Goal: Task Accomplishment & Management: Manage account settings

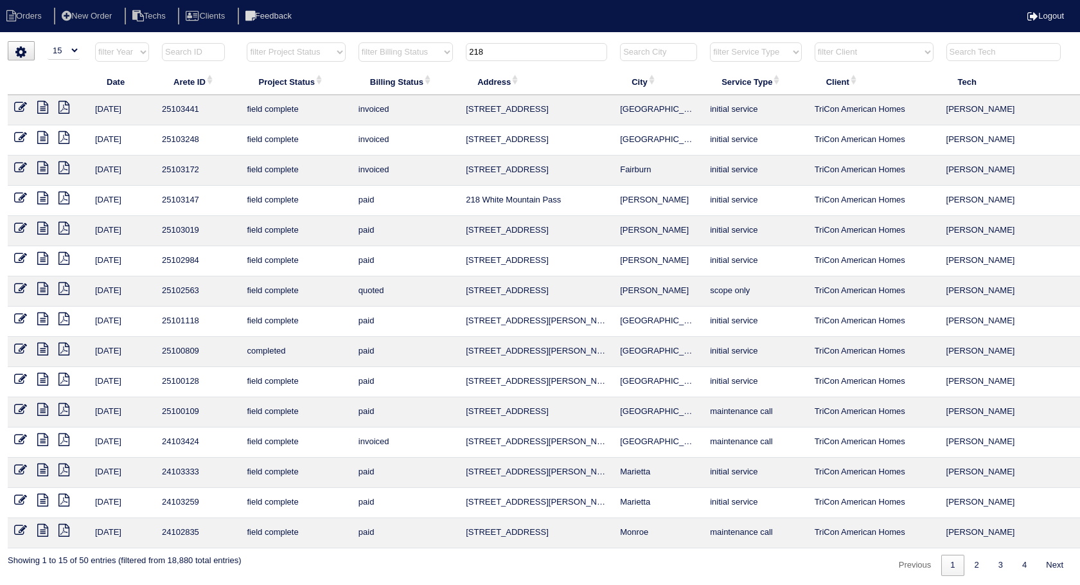
select select "15"
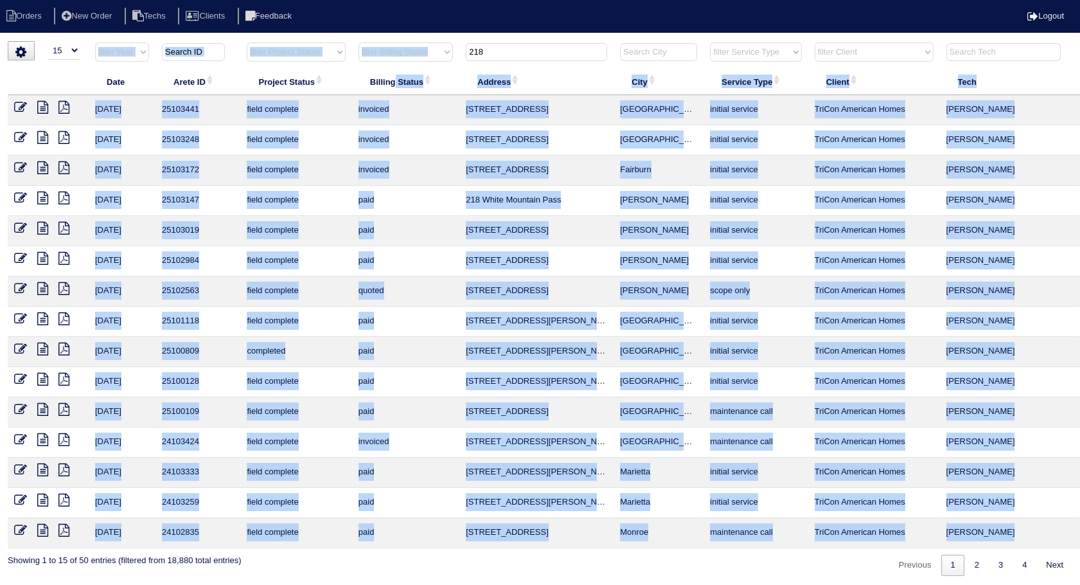
drag, startPoint x: 540, startPoint y: 61, endPoint x: 400, endPoint y: 75, distance: 140.8
click at [400, 75] on table "Date Arete ID Project Status Billing Status Address City Service Type Client Te…" at bounding box center [565, 295] width 1114 height 506
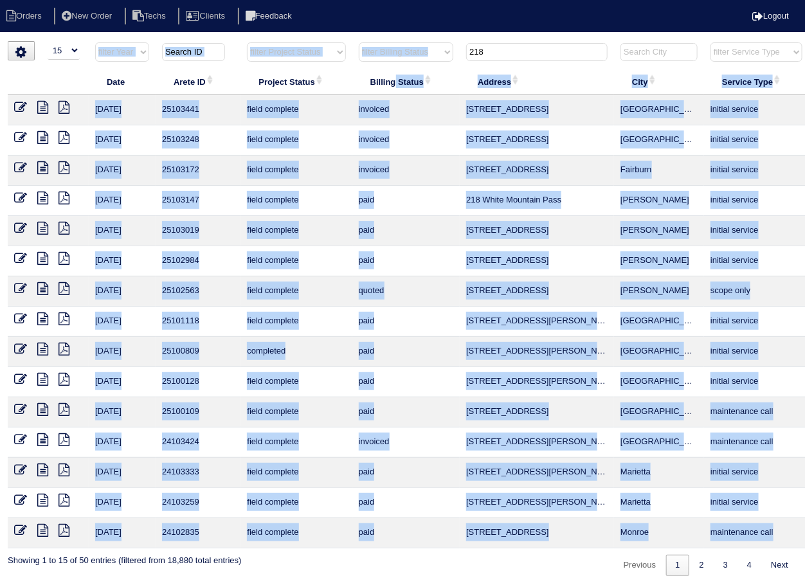
click at [499, 55] on input "218" at bounding box center [536, 52] width 141 height 18
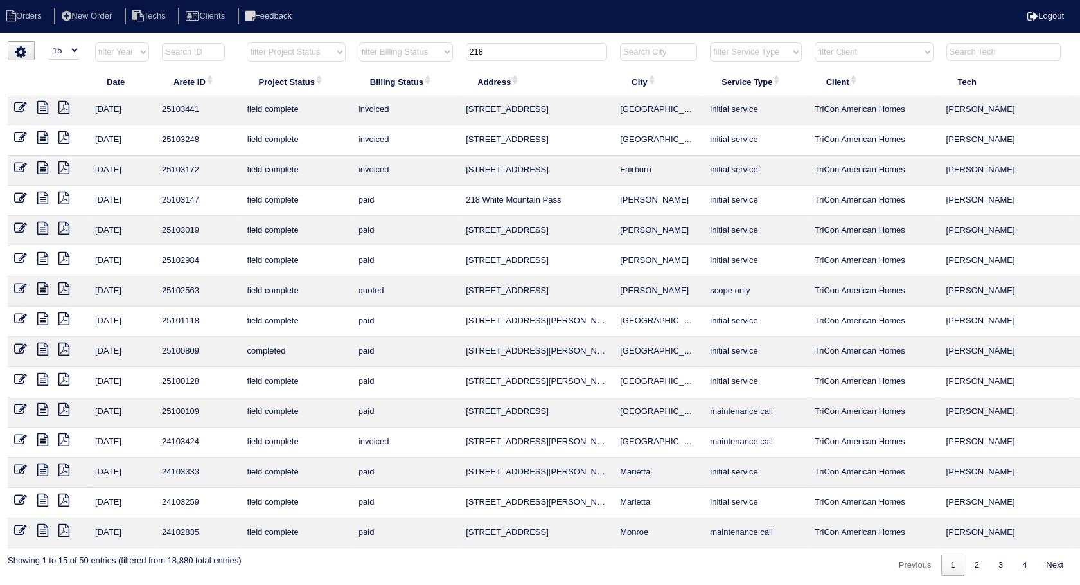
drag, startPoint x: 495, startPoint y: 53, endPoint x: 420, endPoint y: 60, distance: 75.5
click at [420, 60] on tr "filter Year -- Any Year -- 2025 2024 2023 2022 2021 2020 2019 filter Project St…" at bounding box center [565, 55] width 1114 height 26
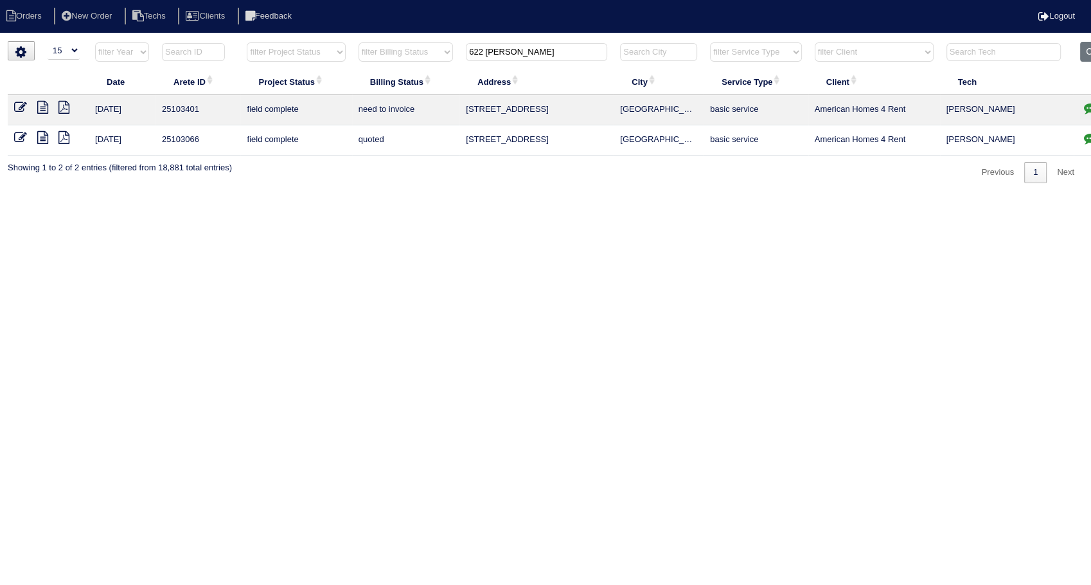
type input "622 [PERSON_NAME]"
click at [20, 136] on icon at bounding box center [20, 137] width 13 height 13
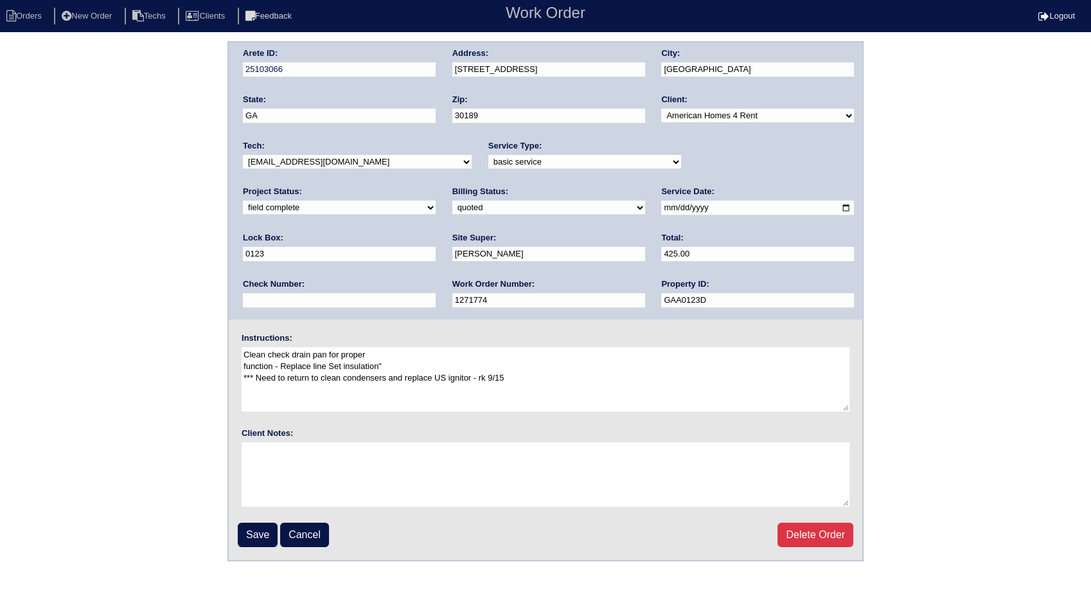
click at [452, 207] on select "need to quote quoted need to invoice invoiced paid warranty purchase order need…" at bounding box center [548, 208] width 193 height 14
select select "invoiced"
click at [452, 201] on select "need to quote quoted need to invoice invoiced paid warranty purchase order need…" at bounding box center [548, 208] width 193 height 14
drag, startPoint x: 35, startPoint y: 19, endPoint x: 99, endPoint y: 0, distance: 66.3
click at [35, 19] on li "Orders" at bounding box center [26, 16] width 52 height 17
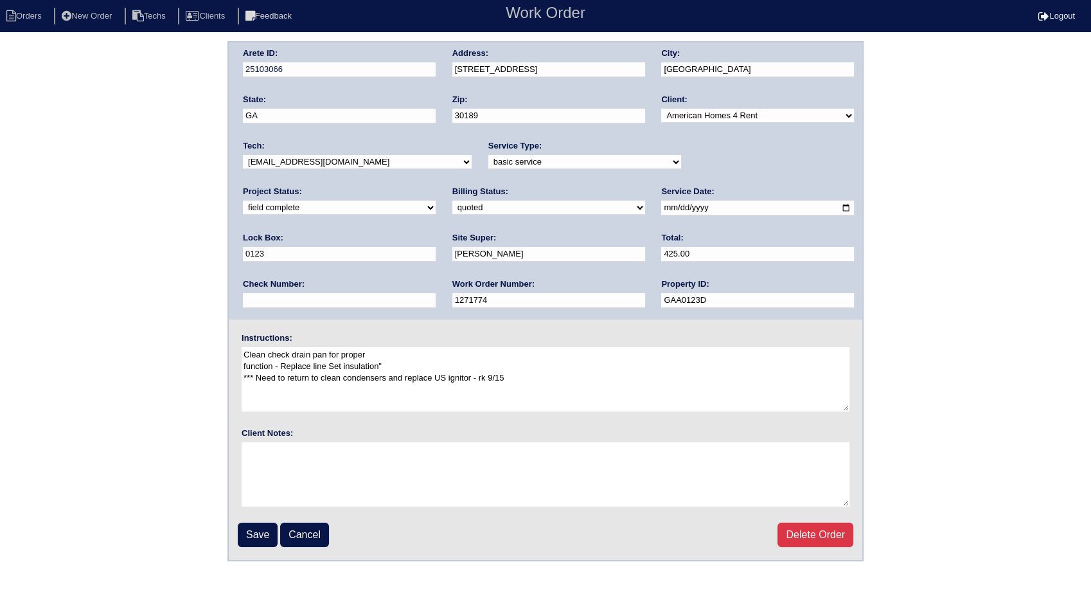
select select "15"
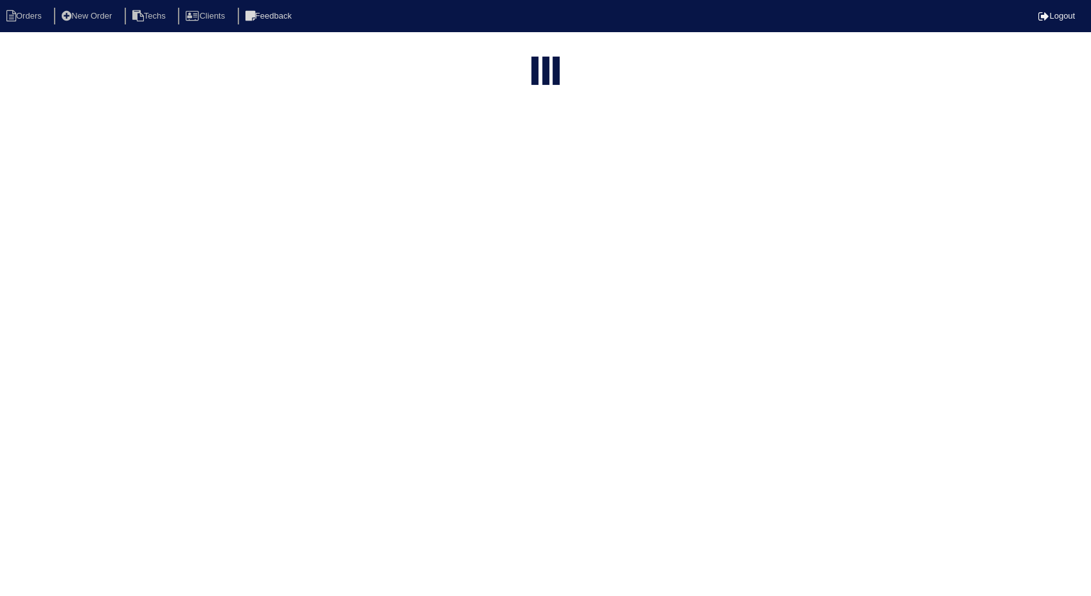
type input "622 [PERSON_NAME]"
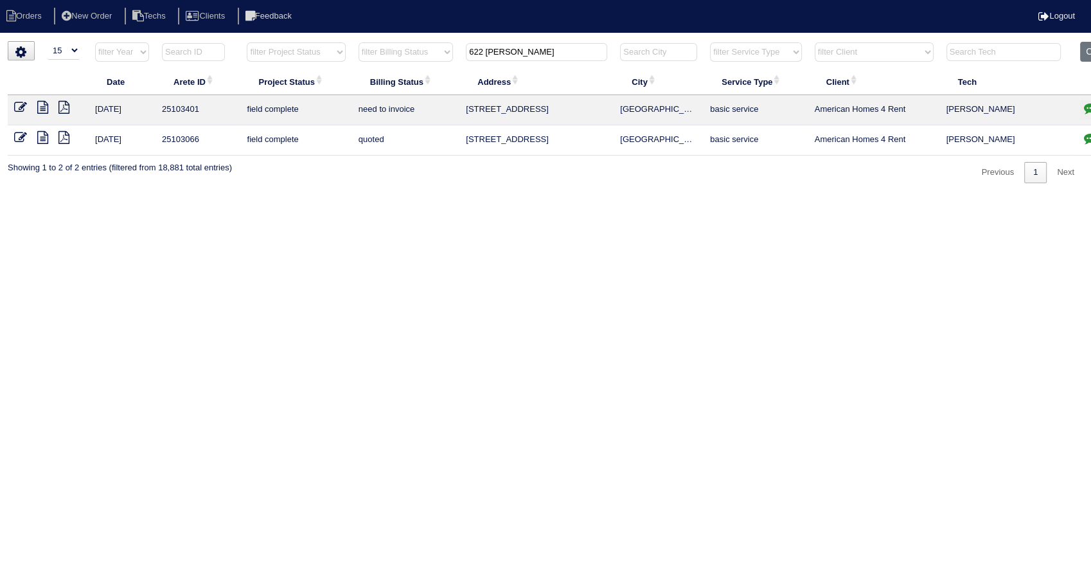
click at [19, 105] on icon at bounding box center [20, 107] width 13 height 13
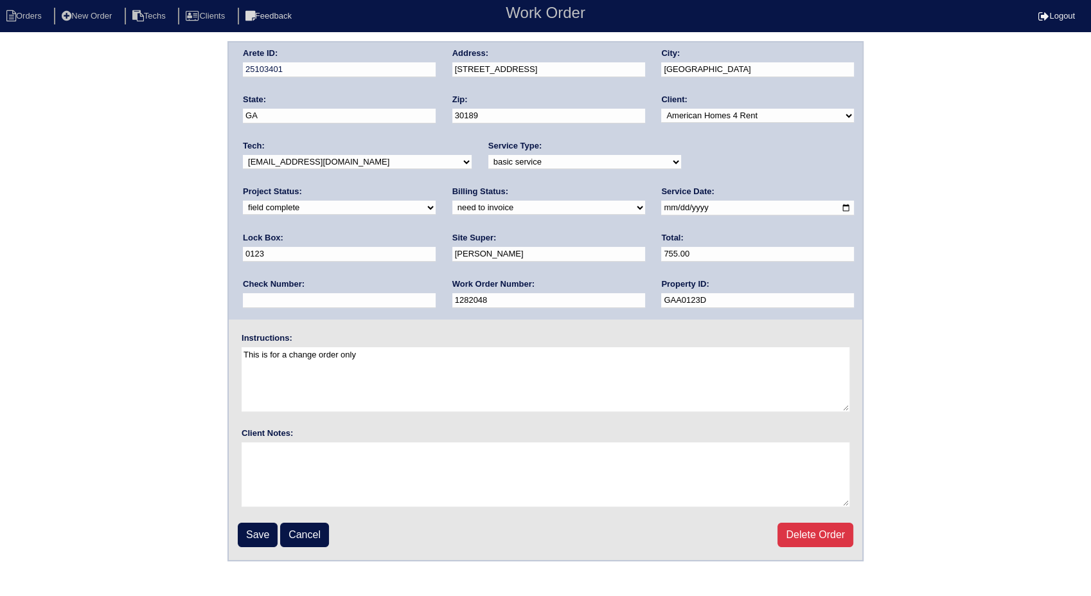
click at [452, 208] on select "need to quote quoted need to invoice invoiced paid warranty purchase order need…" at bounding box center [548, 208] width 193 height 14
select select "invoiced"
click at [452, 201] on select "need to quote quoted need to invoice invoiced paid warranty purchase order need…" at bounding box center [548, 208] width 193 height 14
click at [256, 532] on input "Save" at bounding box center [258, 534] width 40 height 24
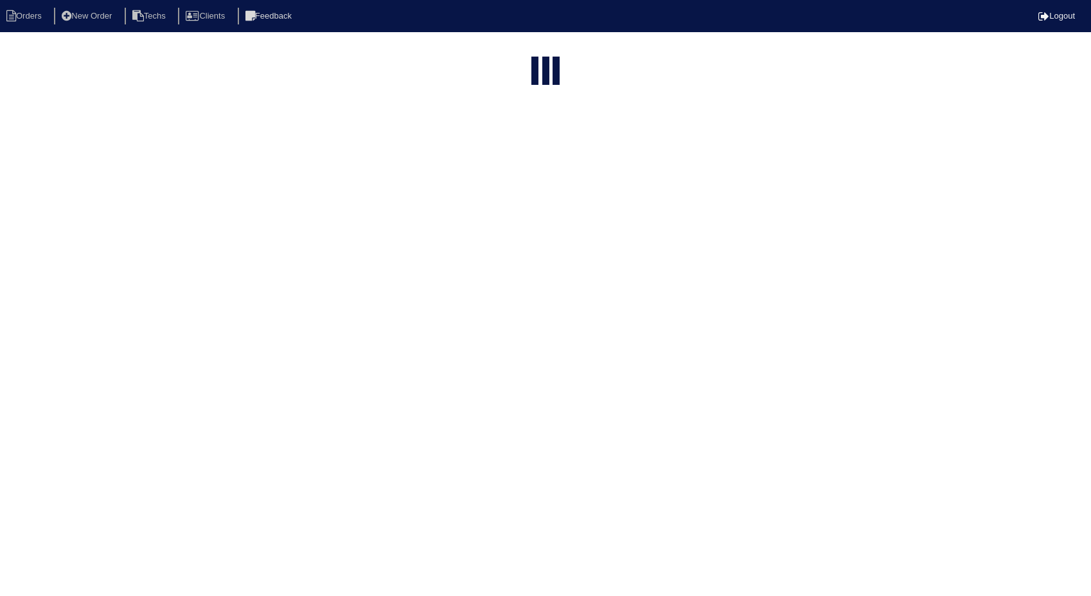
select select "15"
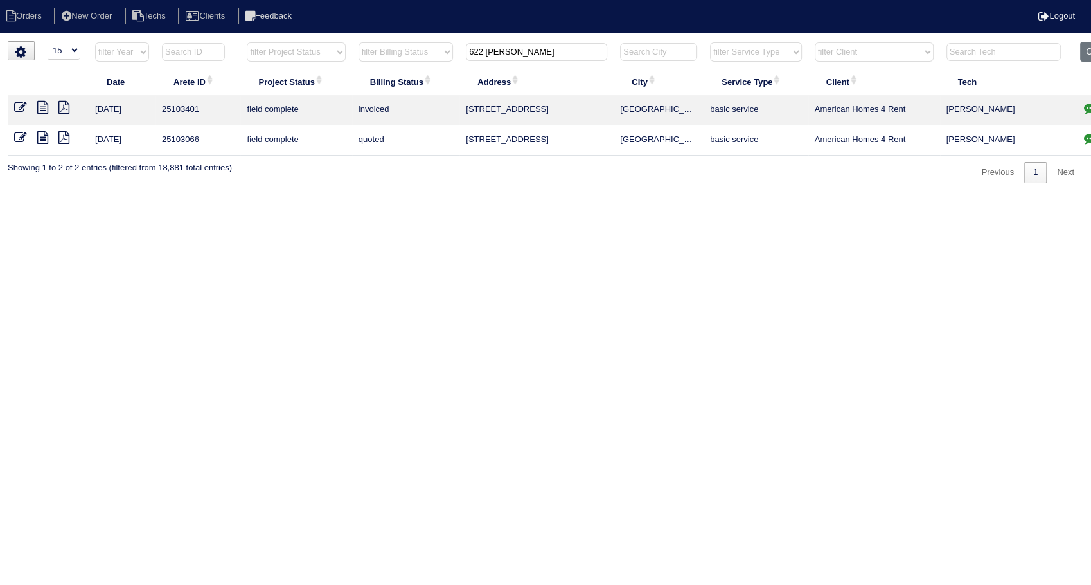
click at [24, 132] on icon at bounding box center [20, 137] width 13 height 13
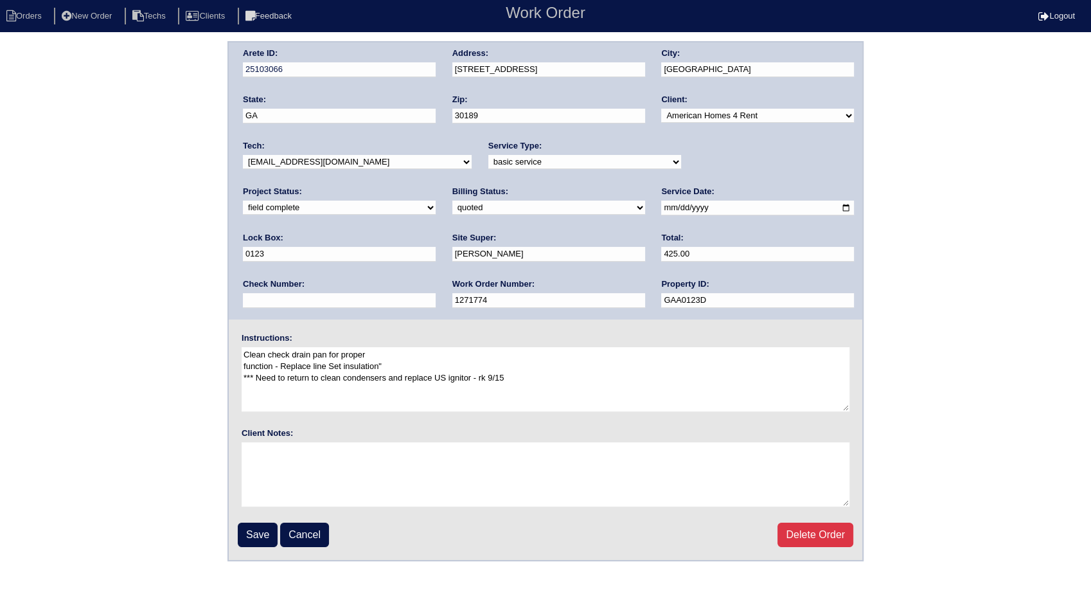
click at [452, 208] on select "need to quote quoted need to invoice invoiced paid warranty purchase order need…" at bounding box center [548, 208] width 193 height 14
select select "invoiced"
click at [452, 201] on select "need to quote quoted need to invoice invoiced paid warranty purchase order need…" at bounding box center [548, 208] width 193 height 14
click at [248, 527] on input "Save" at bounding box center [258, 534] width 40 height 24
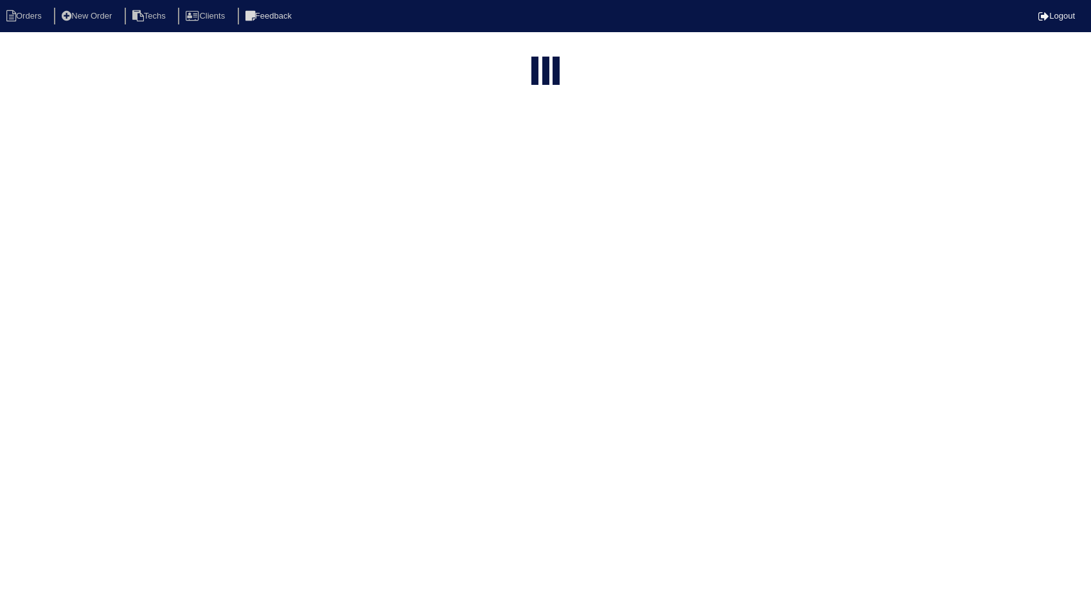
select select "15"
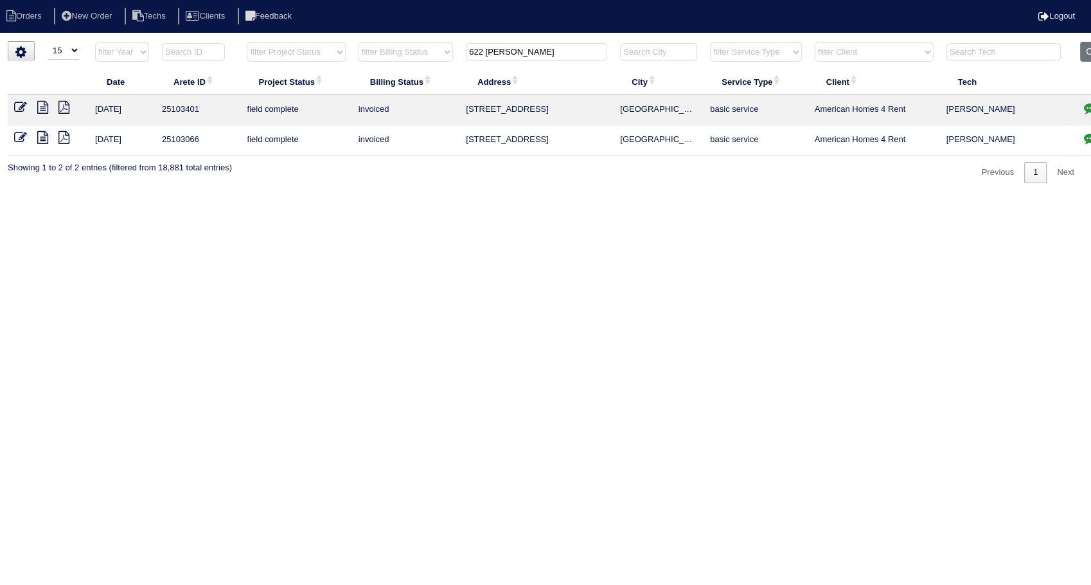
click at [41, 141] on icon at bounding box center [42, 137] width 11 height 13
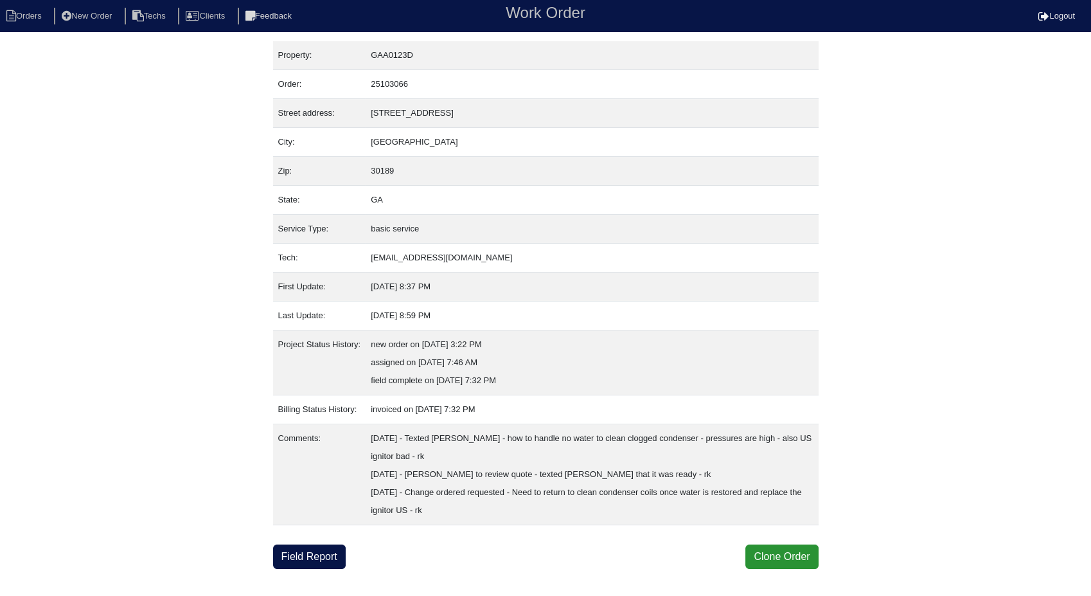
click at [329, 542] on div "Property: GAA0123D Order: 25103066 Street address: [STREET_ADDRESS] City: [GEOG…" at bounding box center [546, 305] width 546 height 528
click at [306, 549] on link "Field Report" at bounding box center [309, 556] width 73 height 24
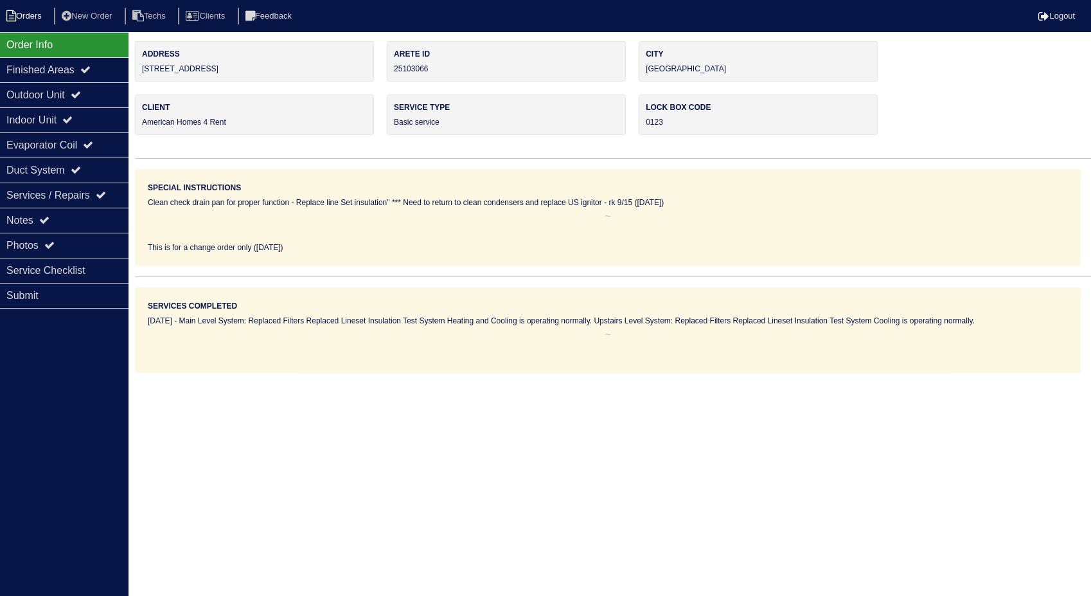
click at [35, 8] on li "Orders" at bounding box center [26, 16] width 52 height 17
select select "15"
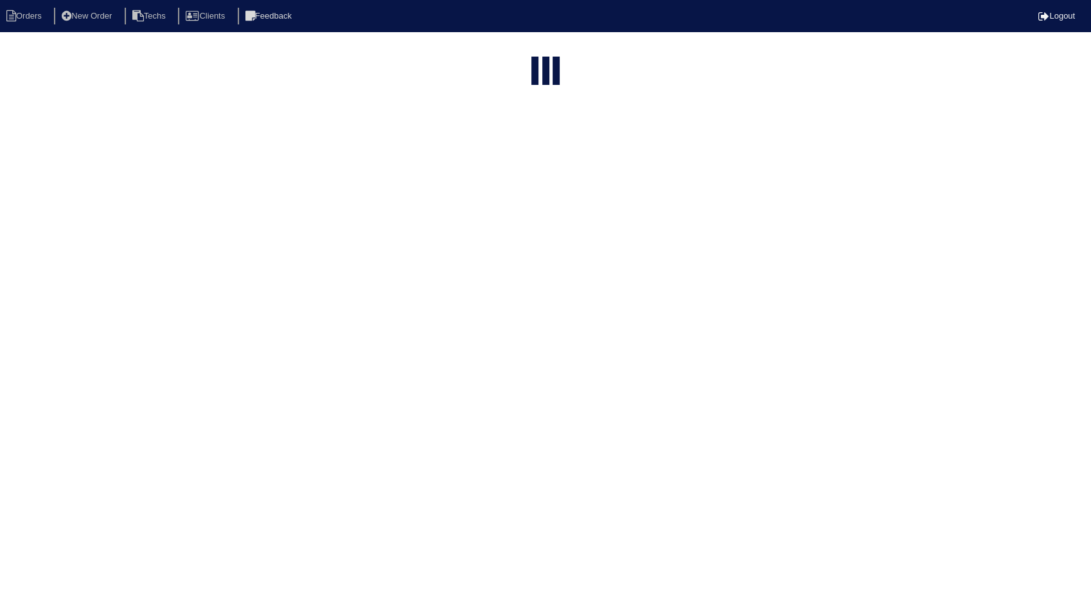
type input "622 [PERSON_NAME]"
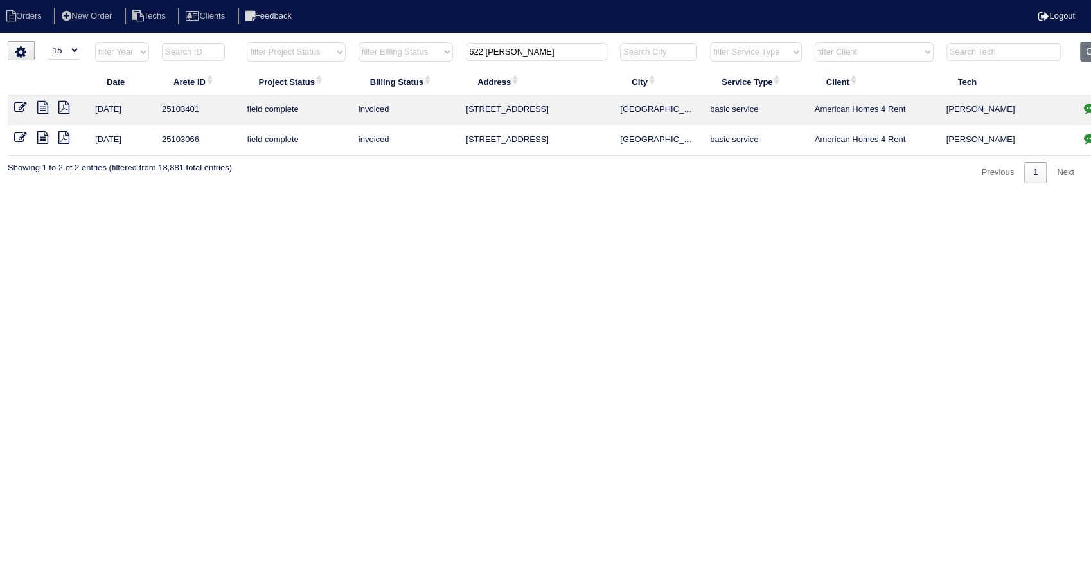
click at [422, 196] on html "Orders New Order Techs Clients Feedback Logout Orders New Order Users Clients M…" at bounding box center [545, 98] width 1091 height 196
